Goal: Task Accomplishment & Management: Use online tool/utility

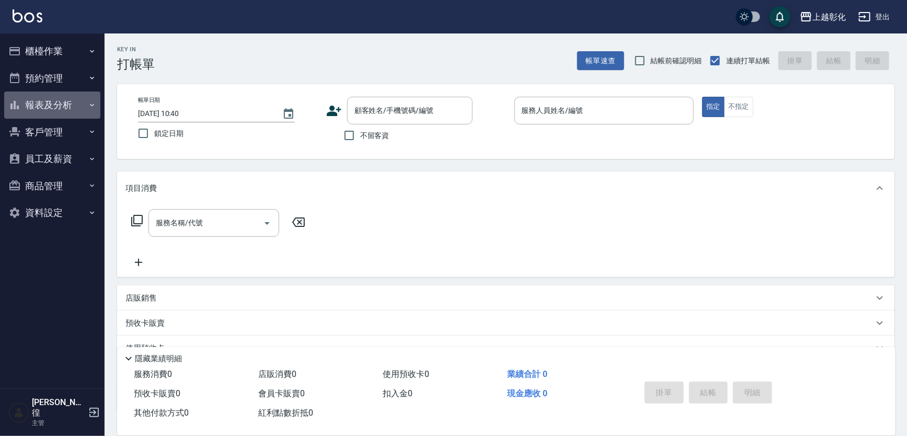
click at [47, 107] on button "報表及分析" at bounding box center [52, 104] width 96 height 27
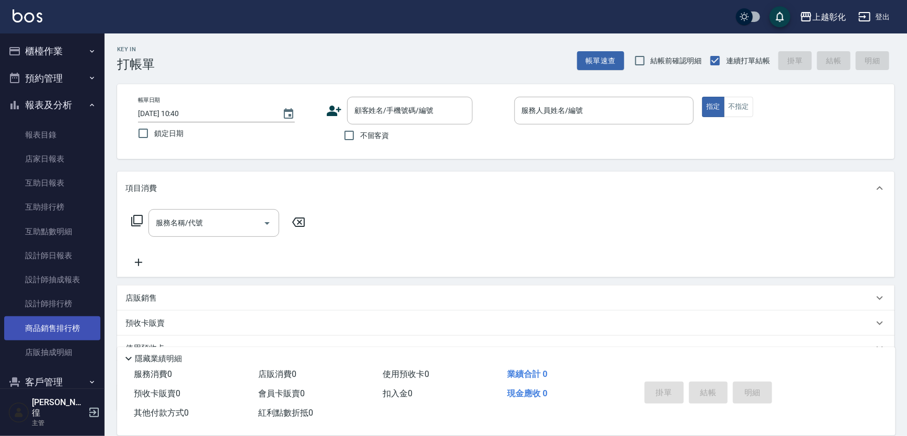
scroll to position [47, 0]
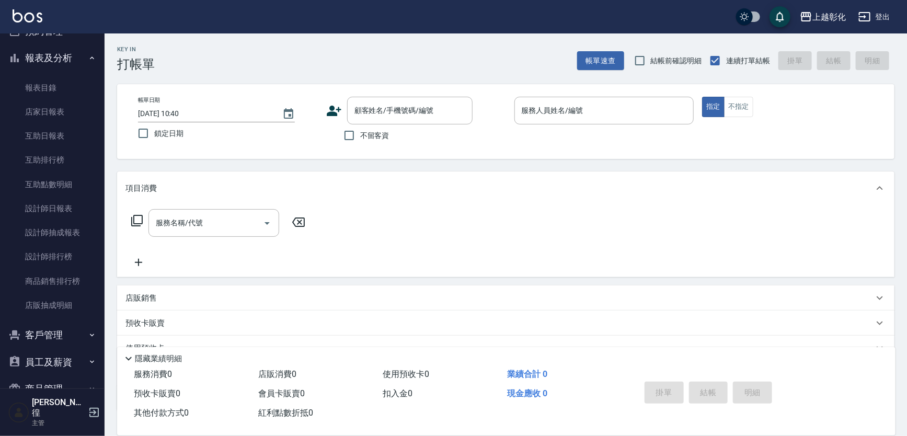
drag, startPoint x: 28, startPoint y: 352, endPoint x: 31, endPoint y: 346, distance: 6.5
click at [29, 353] on button "員工及薪資" at bounding box center [52, 362] width 96 height 27
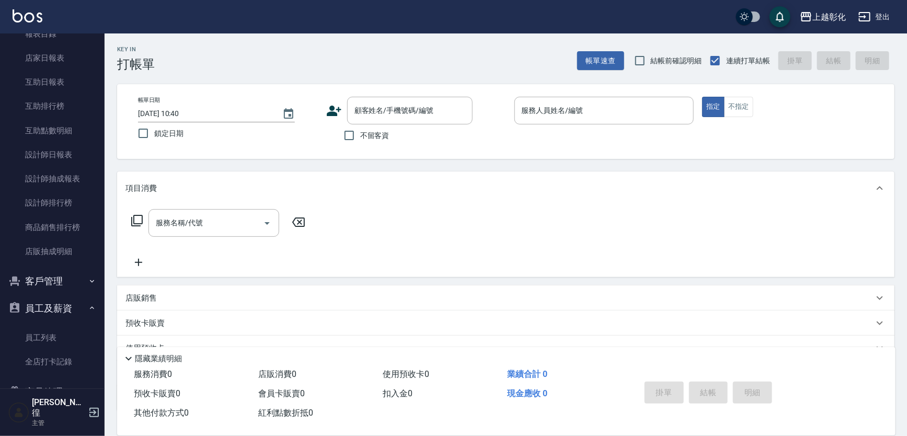
scroll to position [147, 0]
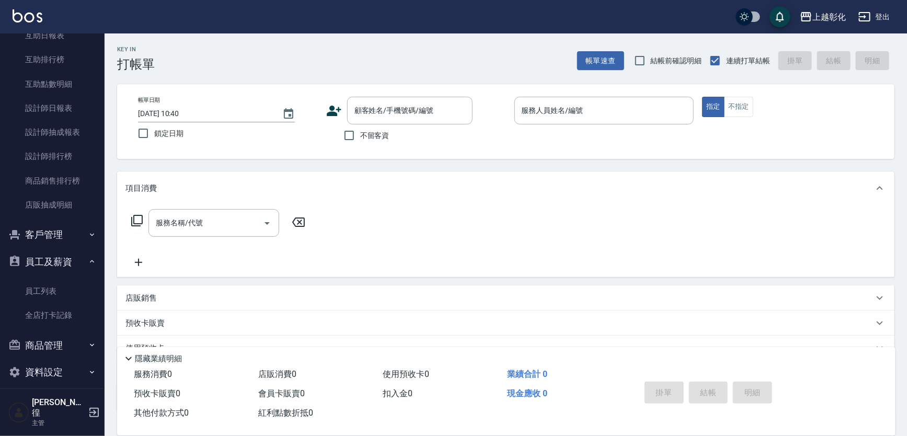
click at [62, 240] on button "客戶管理" at bounding box center [52, 234] width 96 height 27
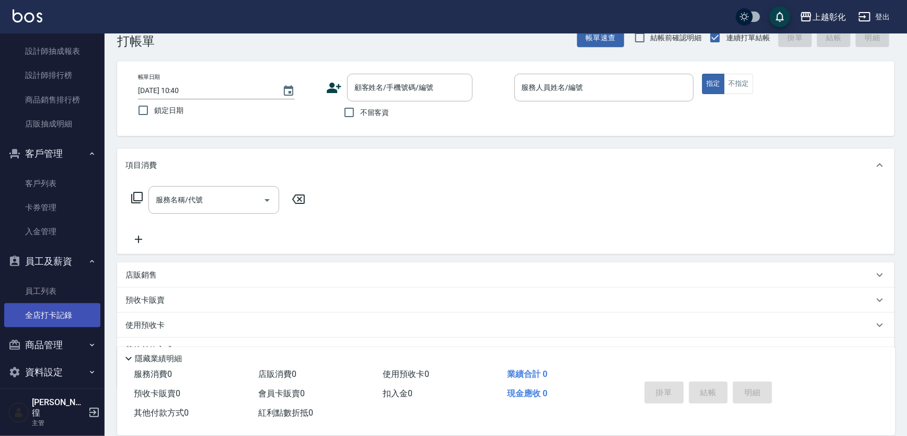
scroll to position [26, 0]
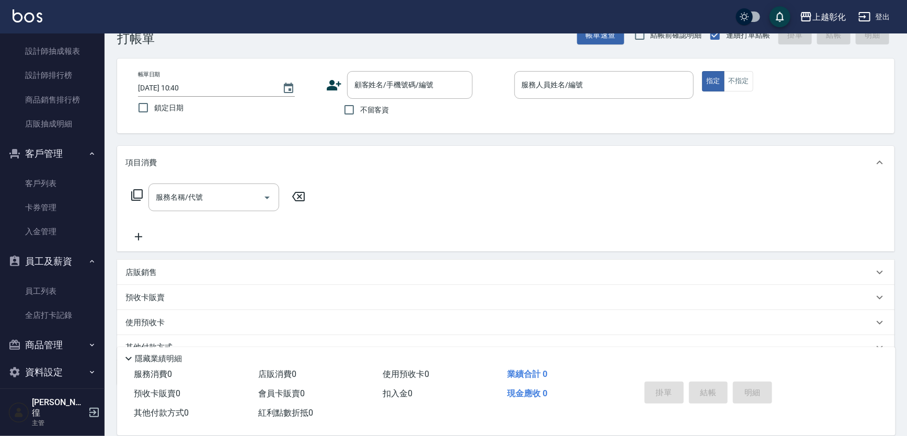
click at [68, 379] on button "資料設定" at bounding box center [52, 372] width 96 height 27
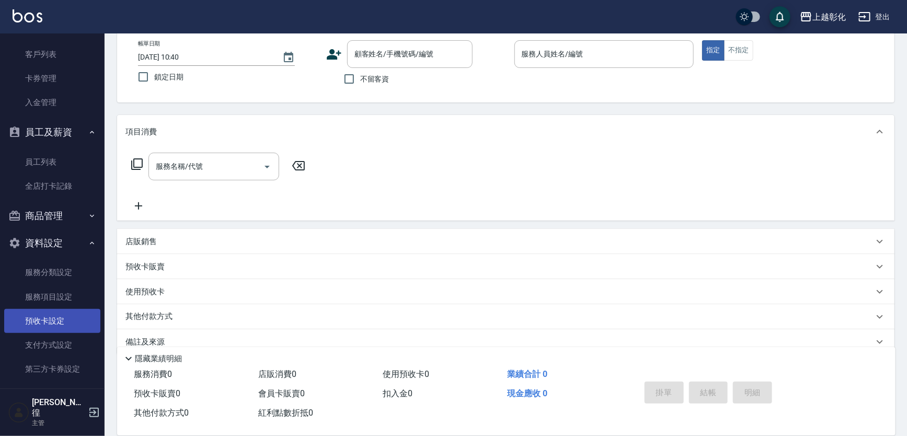
scroll to position [73, 0]
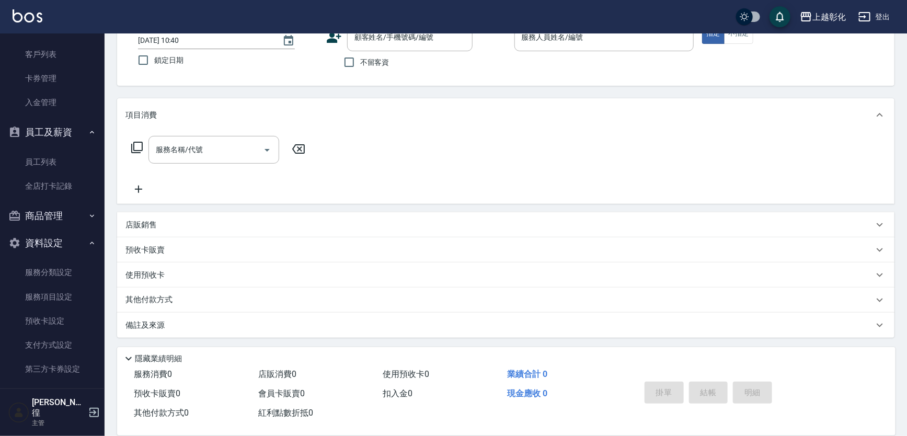
click at [42, 220] on button "商品管理" at bounding box center [52, 215] width 96 height 27
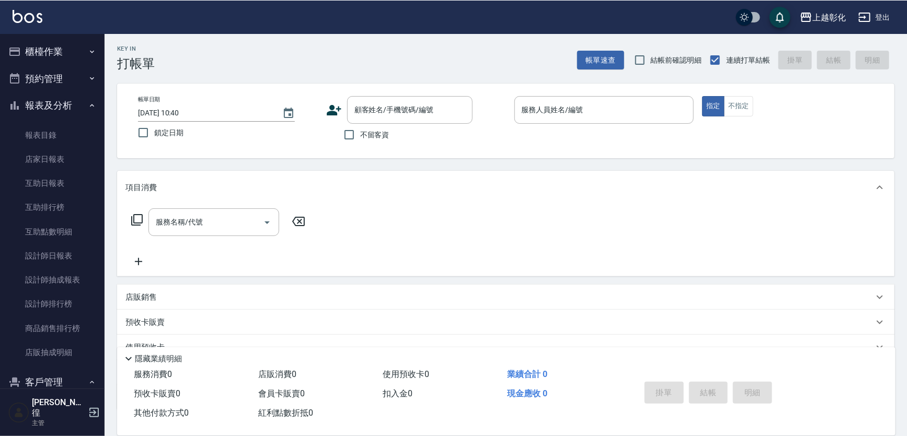
scroll to position [0, 0]
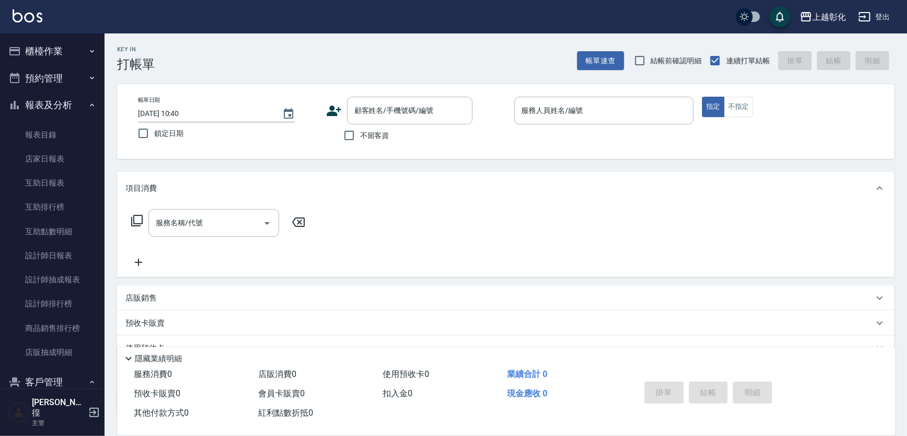
click at [31, 85] on button "預約管理" at bounding box center [52, 78] width 96 height 27
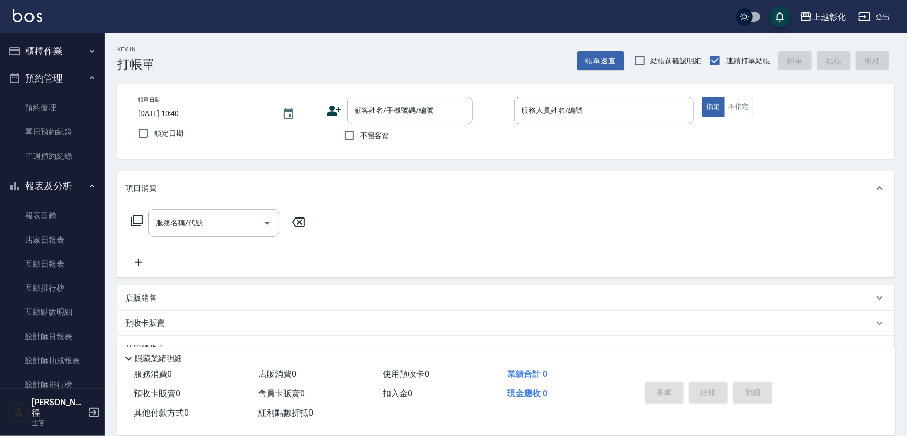
drag, startPoint x: 42, startPoint y: 51, endPoint x: 39, endPoint y: 60, distance: 9.4
click at [42, 52] on button "櫃檯作業" at bounding box center [52, 51] width 96 height 27
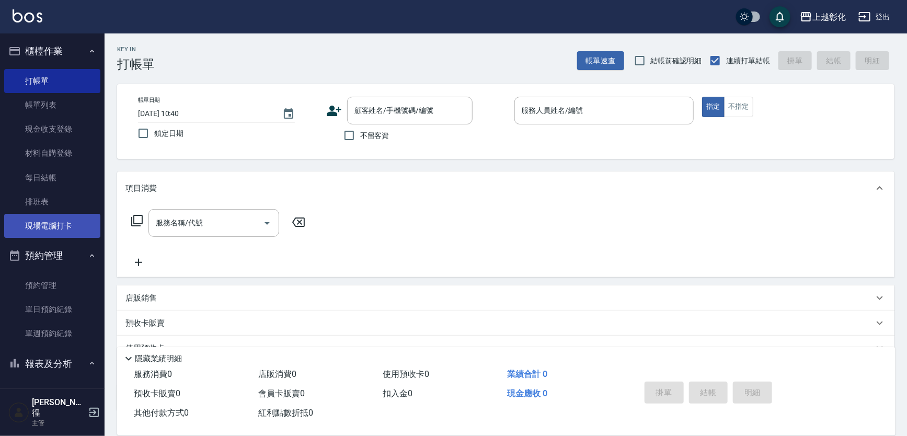
click at [39, 224] on link "現場電腦打卡" at bounding box center [52, 226] width 96 height 24
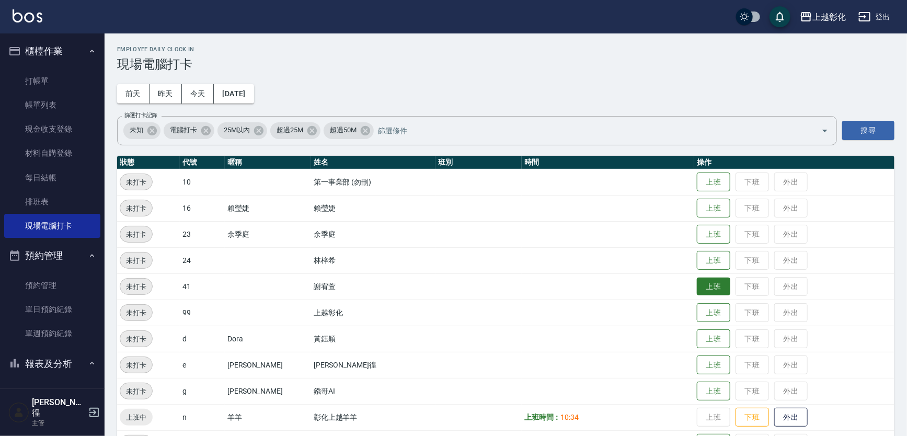
click at [697, 288] on button "上班" at bounding box center [713, 287] width 33 height 18
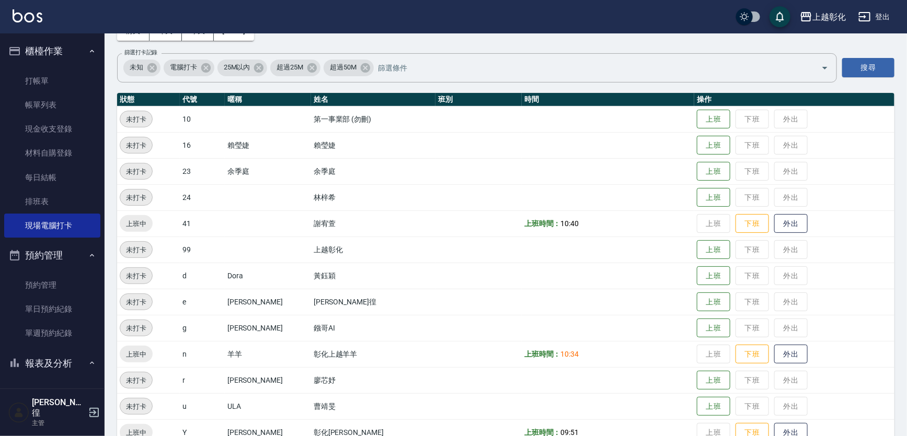
scroll to position [110, 0]
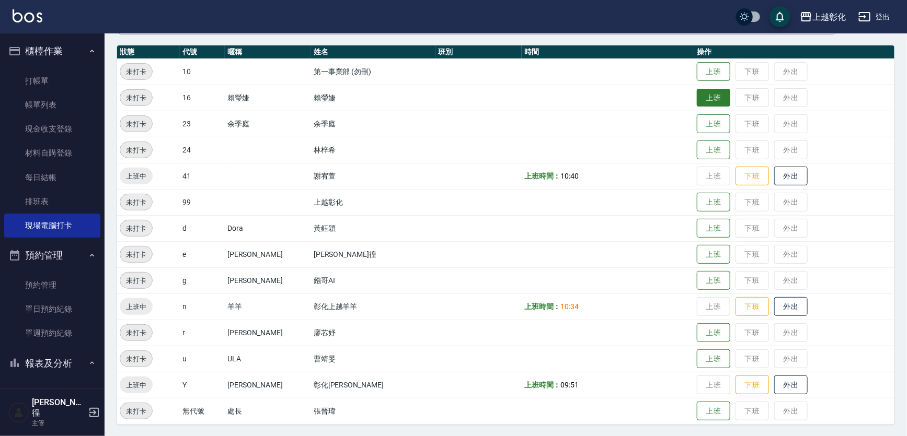
click at [697, 89] on button "上班" at bounding box center [713, 98] width 33 height 18
